Goal: Check status: Check status

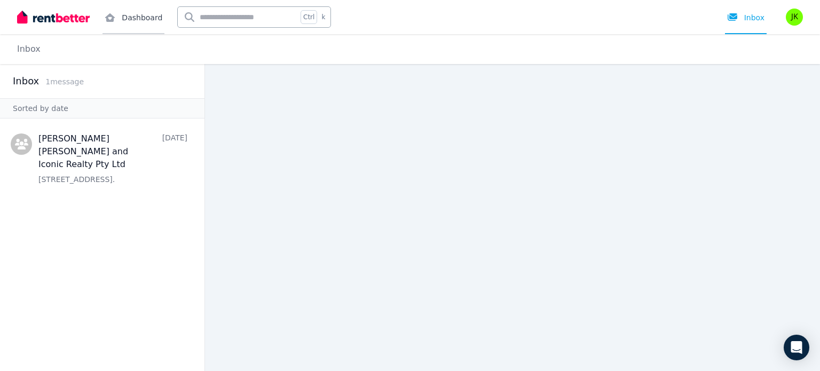
click at [126, 15] on link "Dashboard" at bounding box center [133, 17] width 62 height 34
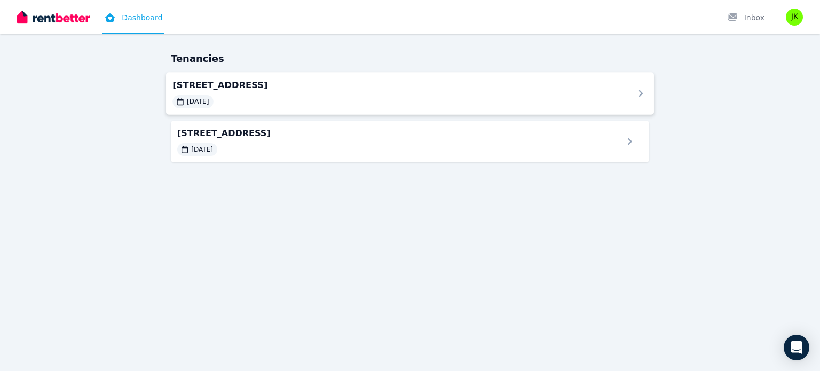
click at [499, 106] on div "[DATE]" at bounding box center [396, 101] width 448 height 13
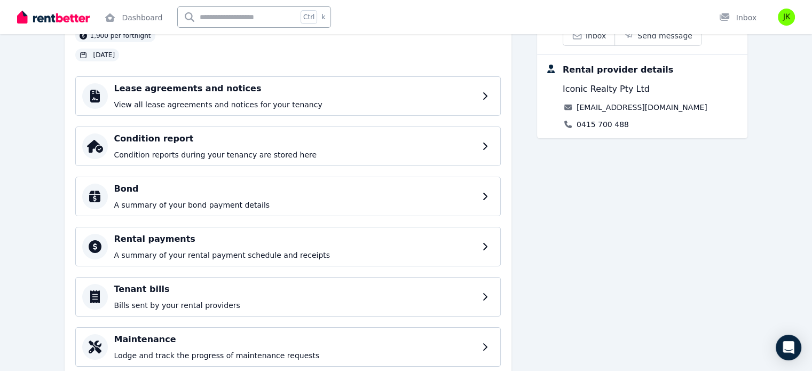
scroll to position [76, 0]
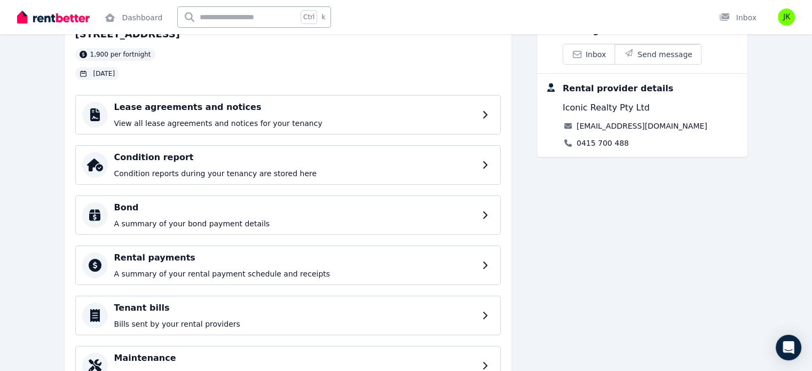
click at [314, 116] on div "Lease agreements and notices View all lease agreements and notices for your ten…" at bounding box center [294, 115] width 361 height 28
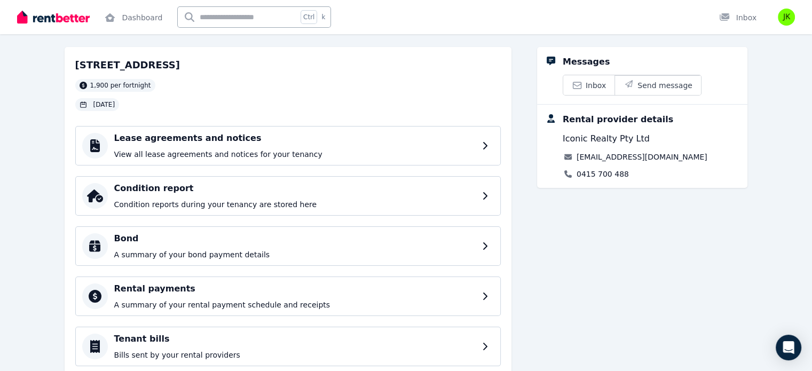
scroll to position [107, 0]
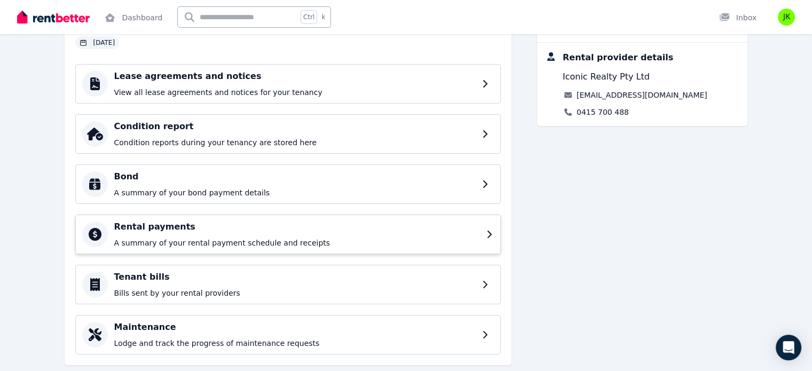
click at [312, 240] on p "A summary of your rental payment schedule and receipts" at bounding box center [296, 242] width 365 height 11
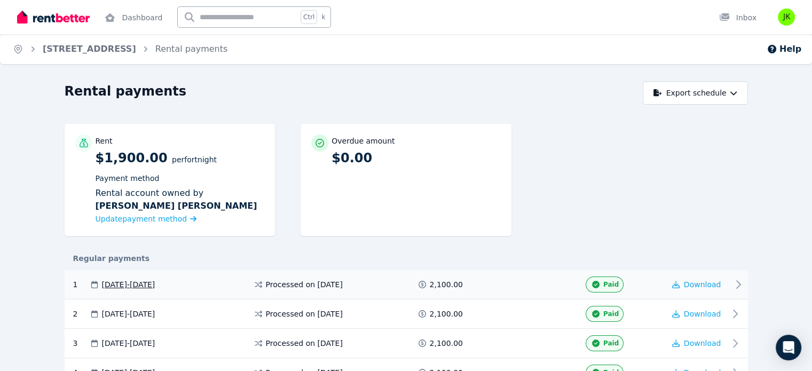
click at [744, 285] on icon at bounding box center [737, 284] width 13 height 13
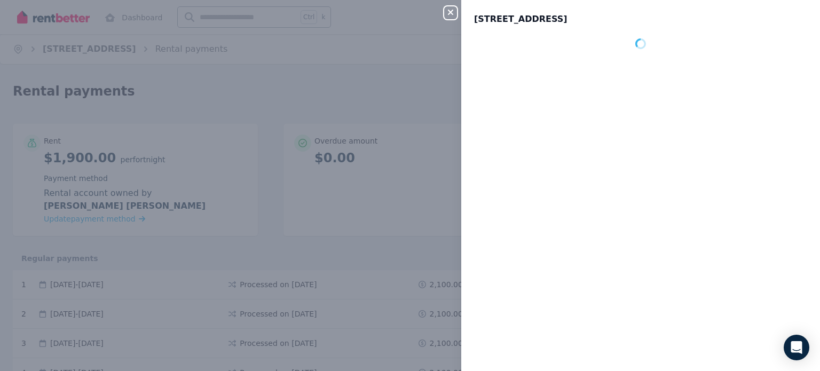
click at [450, 16] on icon "button" at bounding box center [450, 12] width 13 height 9
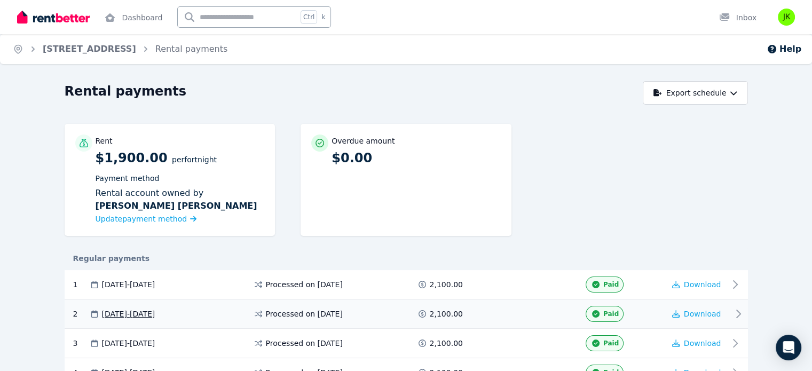
click at [495, 317] on span at bounding box center [505, 314] width 80 height 16
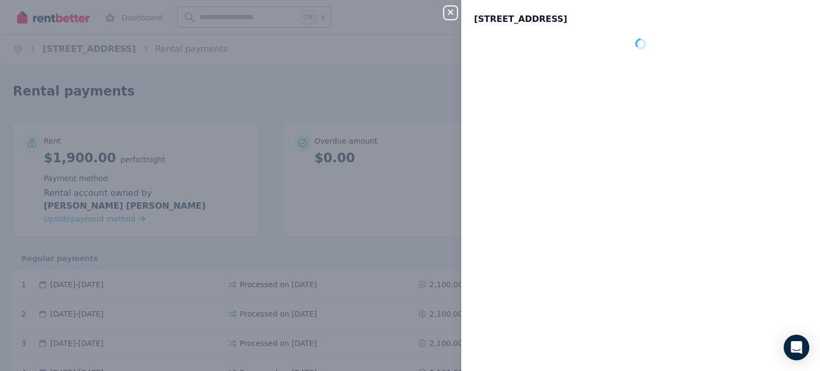
click at [450, 14] on icon "button" at bounding box center [450, 12] width 5 height 5
